Goal: Check status

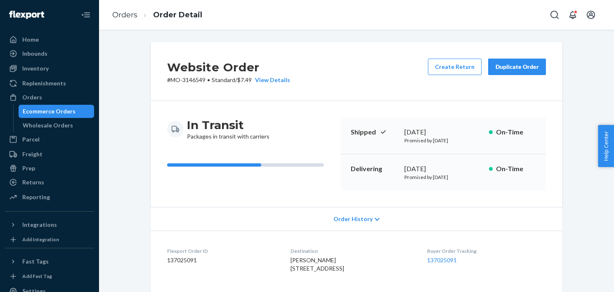
scroll to position [271, 0]
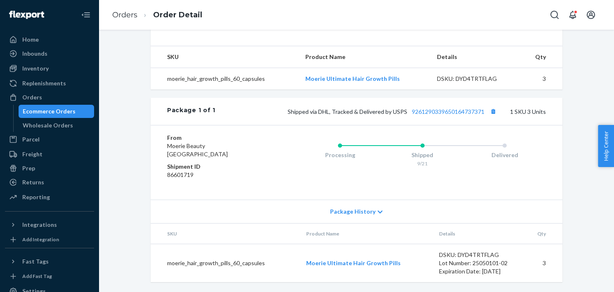
click at [63, 114] on div "Ecommerce Orders" at bounding box center [49, 111] width 53 height 8
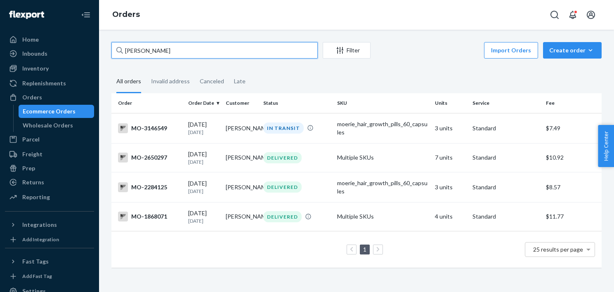
drag, startPoint x: 187, startPoint y: 52, endPoint x: 111, endPoint y: 41, distance: 76.8
click at [111, 41] on div "[PERSON_NAME] Filter Import Orders Create order Ecommerce order Removal order A…" at bounding box center [356, 161] width 515 height 262
paste input "[PERSON_NAME]"
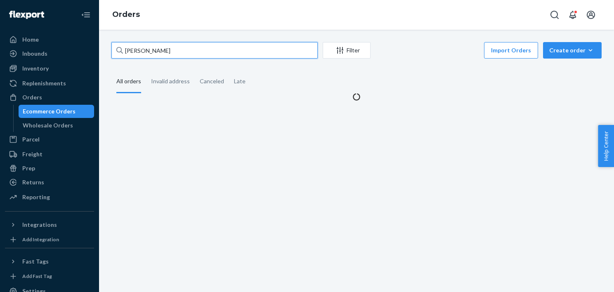
click at [134, 48] on input "[PERSON_NAME]" at bounding box center [214, 50] width 206 height 17
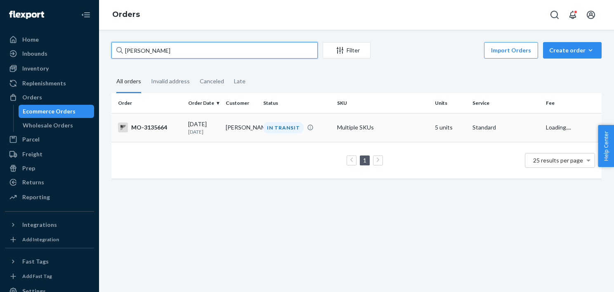
type input "[PERSON_NAME]"
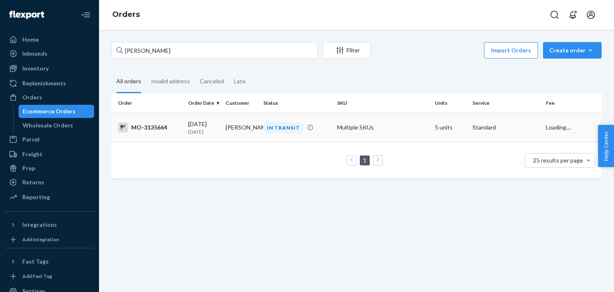
click at [320, 128] on div "IN TRANSIT" at bounding box center [297, 127] width 70 height 11
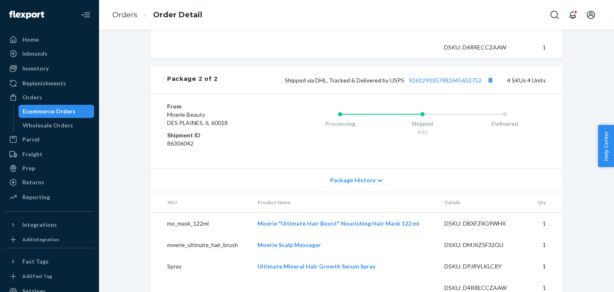
scroll to position [623, 0]
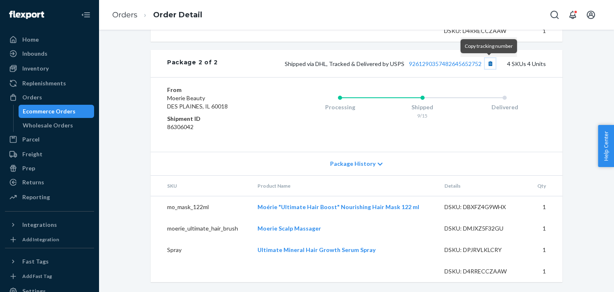
click at [488, 63] on button "Copy tracking number" at bounding box center [490, 63] width 11 height 11
